Goal: Task Accomplishment & Management: Manage account settings

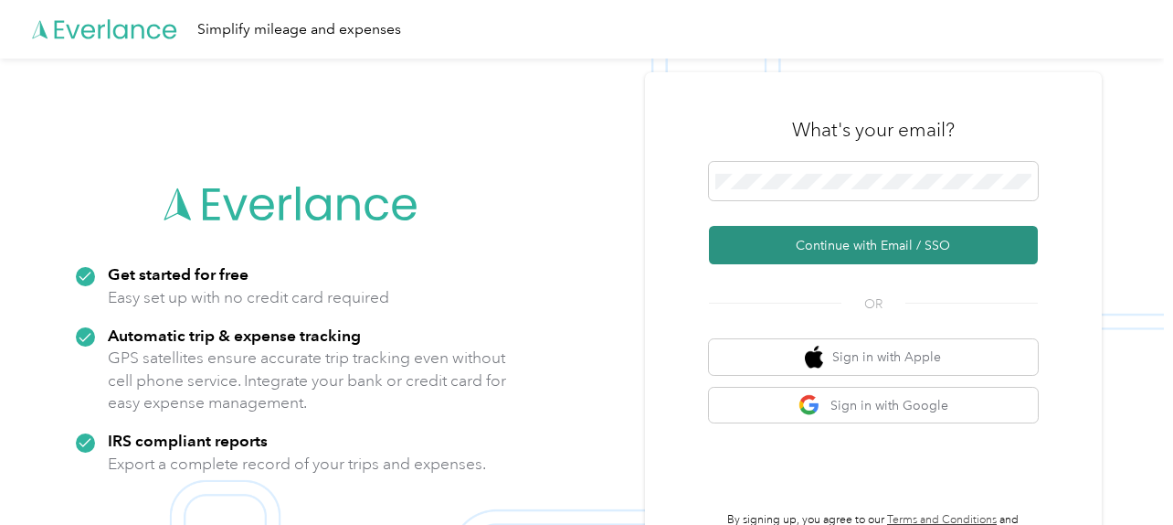
click at [814, 238] on button "Continue with Email / SSO" at bounding box center [873, 245] width 329 height 38
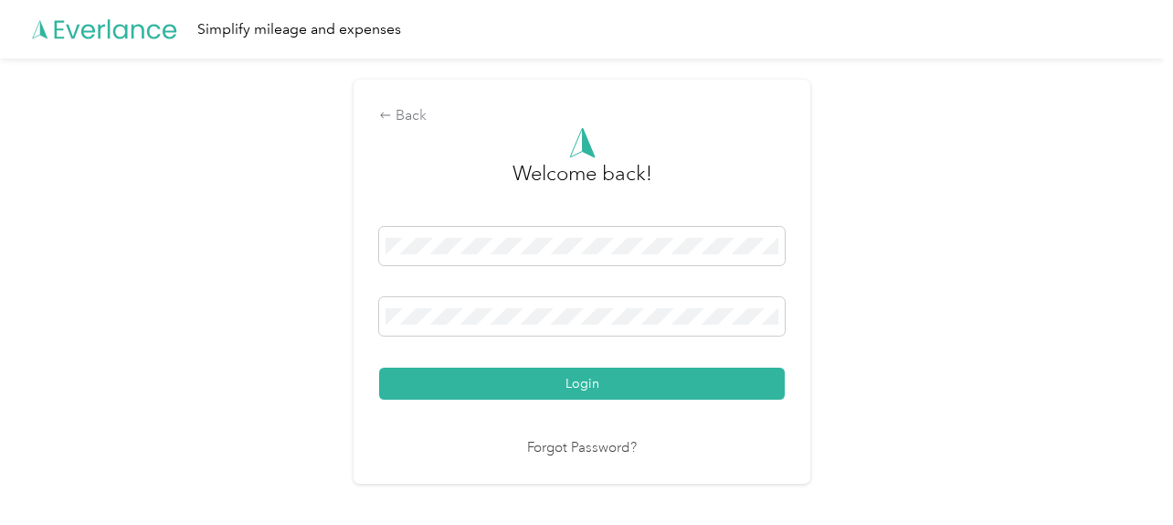
drag, startPoint x: 541, startPoint y: 382, endPoint x: 586, endPoint y: 418, distance: 57.2
click at [586, 418] on div "Welcome back! Login Forgot Password?" at bounding box center [582, 293] width 406 height 332
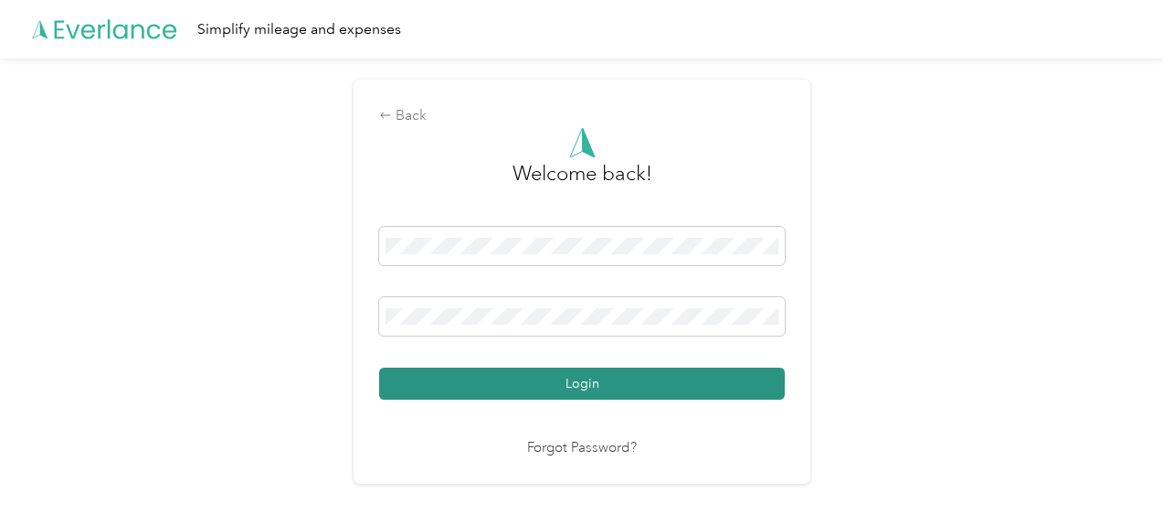
click at [567, 380] on button "Login" at bounding box center [582, 383] width 406 height 32
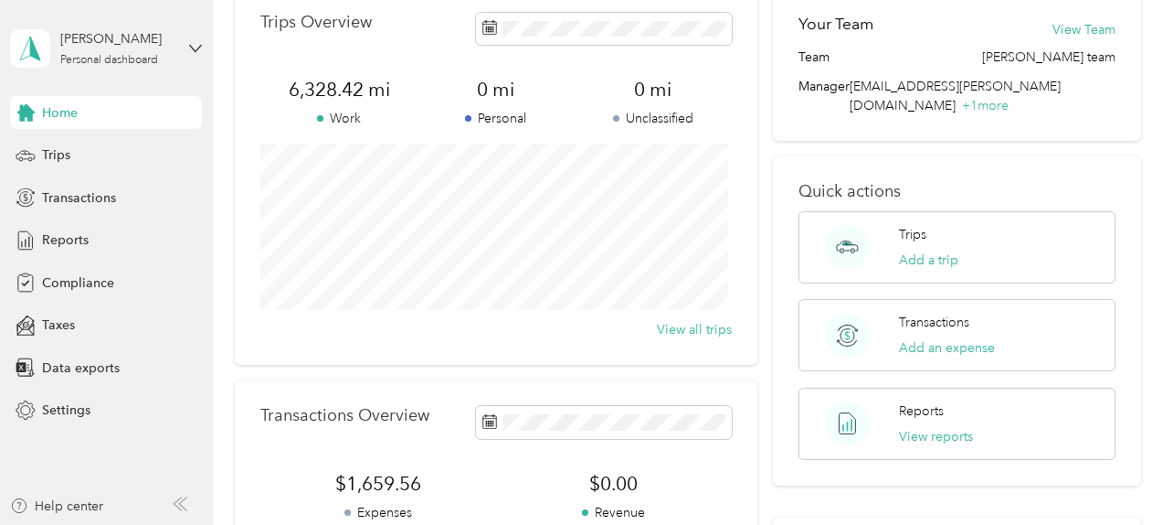
scroll to position [95, 0]
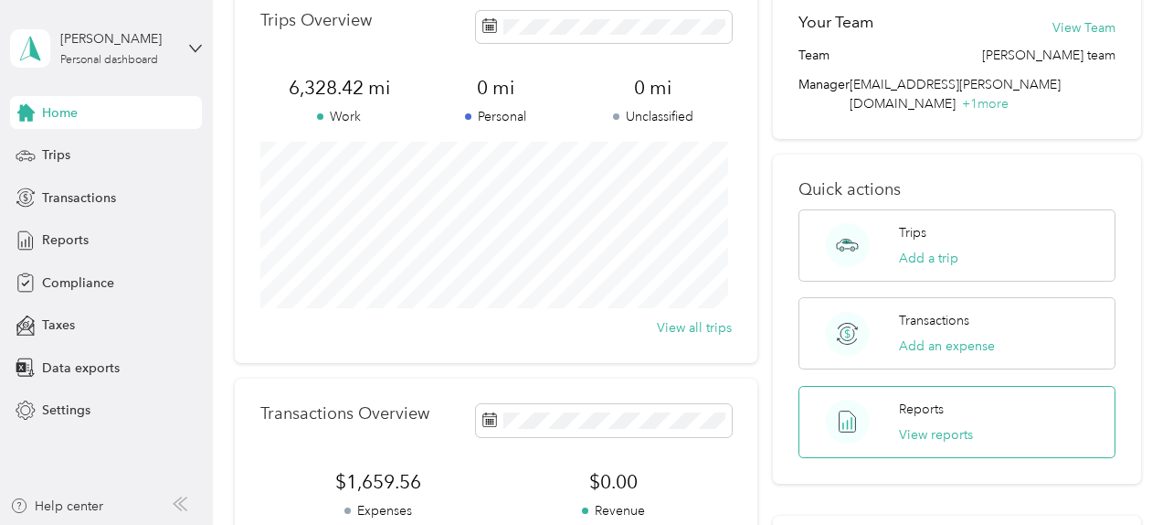
click at [986, 397] on div "Reports View reports" at bounding box center [957, 422] width 317 height 72
